Goal: Task Accomplishment & Management: Complete application form

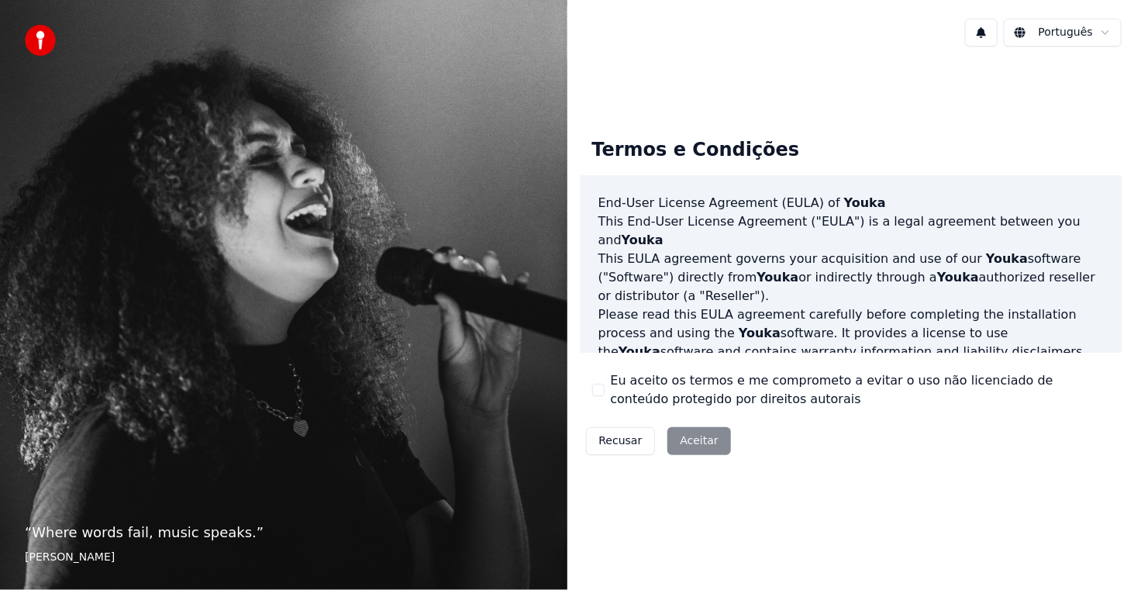
click at [685, 441] on div "Recusar Aceitar" at bounding box center [658, 441] width 157 height 40
click at [631, 438] on button "Recusar" at bounding box center [621, 441] width 70 height 28
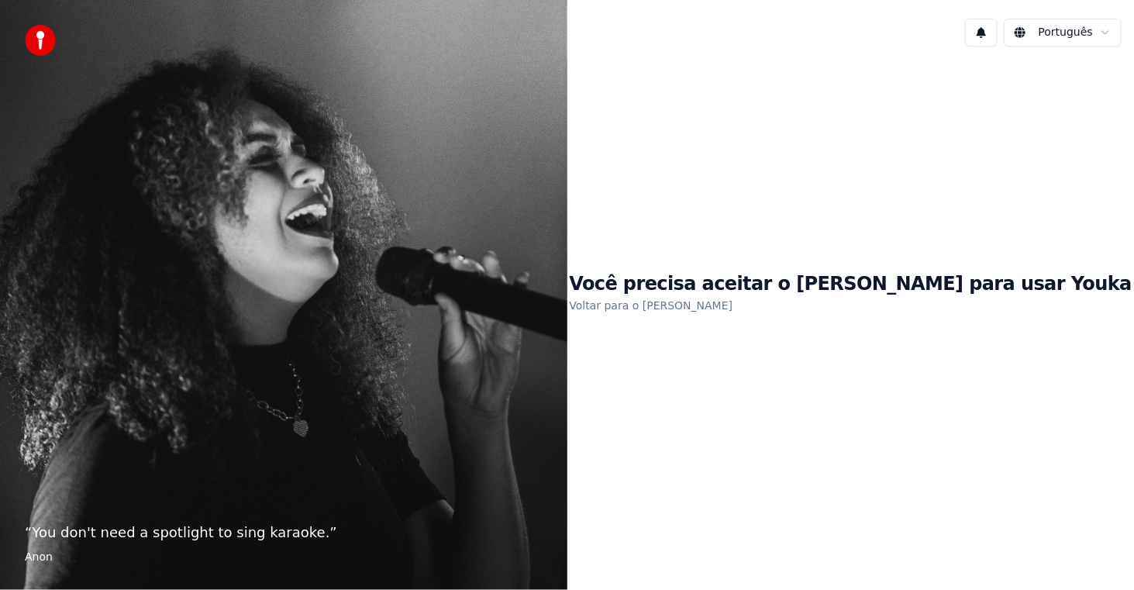
click at [751, 487] on div "Você precisa aceitar o EULA para usar Youka Voltar para o EULA" at bounding box center [850, 293] width 567 height 469
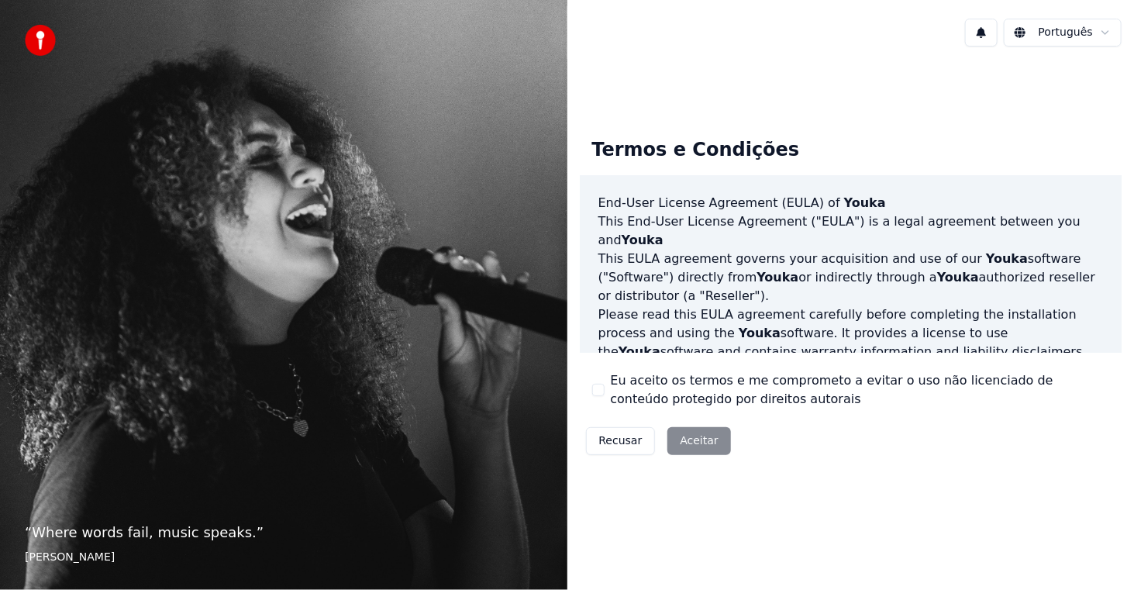
click at [677, 437] on div "Recusar Aceitar" at bounding box center [658, 441] width 157 height 40
click at [700, 445] on div "Recusar Aceitar" at bounding box center [658, 441] width 157 height 40
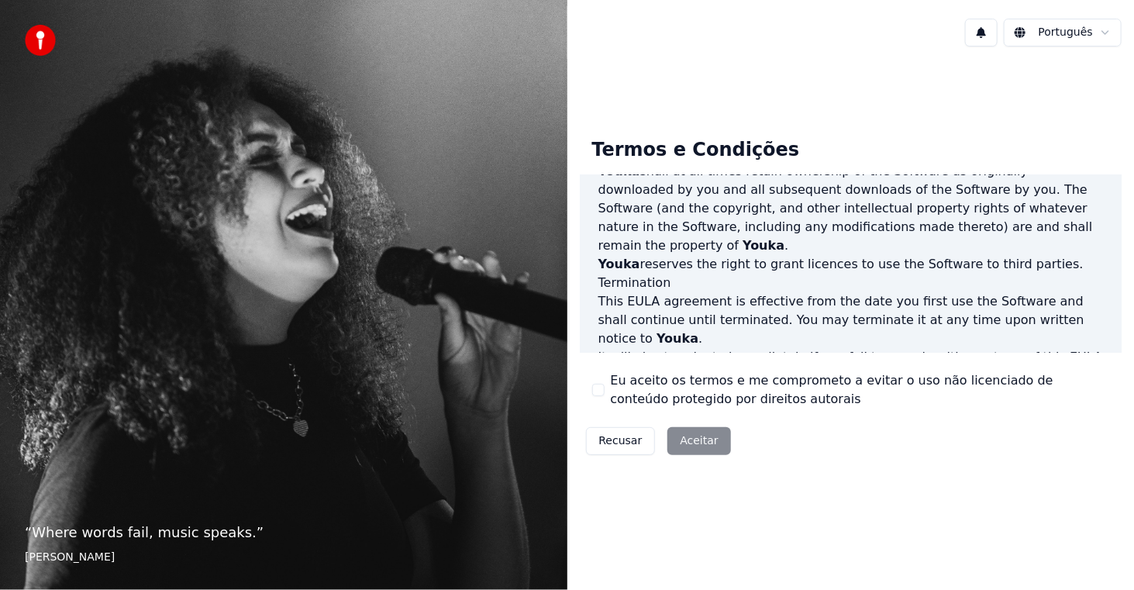
scroll to position [920, 0]
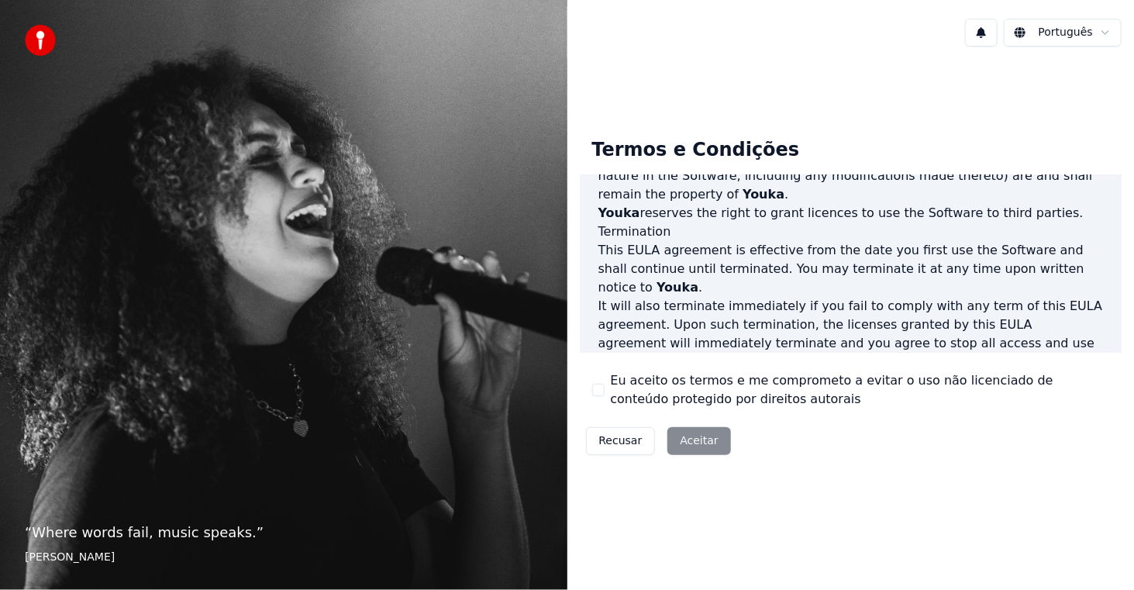
click at [690, 441] on div "Recusar Aceitar" at bounding box center [658, 441] width 157 height 40
click at [1103, 33] on html "“ Where words fail, music speaks. ” [PERSON_NAME] Português Termos e Condições …" at bounding box center [567, 295] width 1134 height 590
click at [906, 408] on p "This [PERSON_NAME] agreement, and any dispute arising out of or in connection w…" at bounding box center [850, 436] width 505 height 56
click at [679, 441] on div "Recusar Aceitar" at bounding box center [658, 441] width 157 height 40
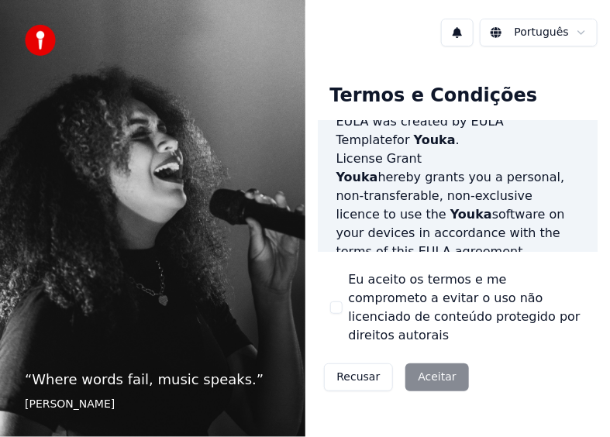
click at [443, 357] on div "Recusar Aceitar" at bounding box center [396, 377] width 157 height 40
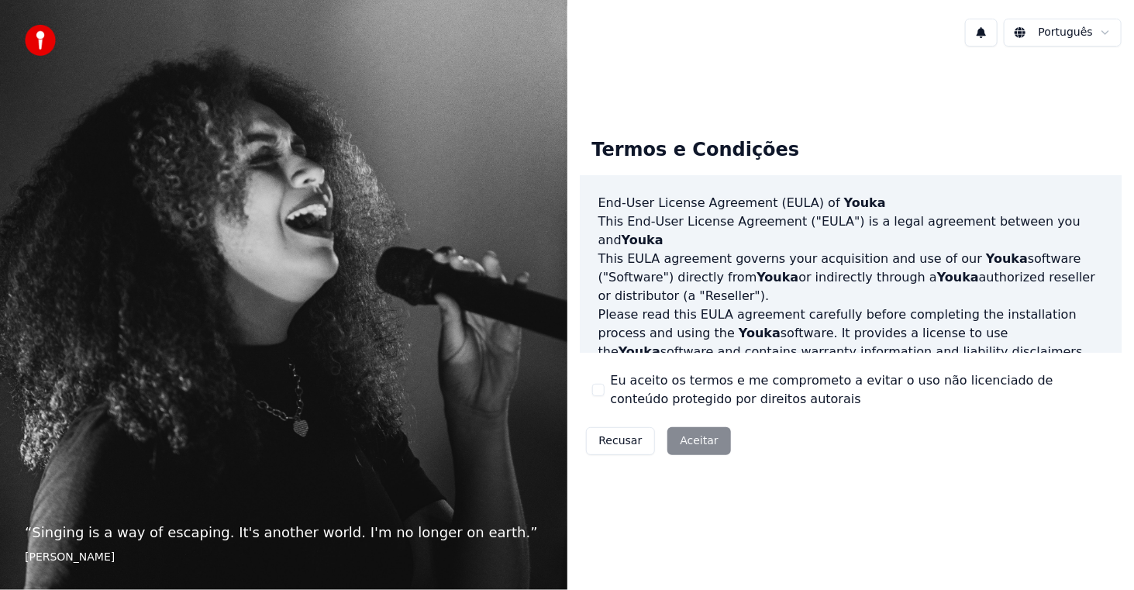
click at [699, 446] on div "Recusar Aceitar" at bounding box center [658, 441] width 157 height 40
